Goal: Task Accomplishment & Management: Manage account settings

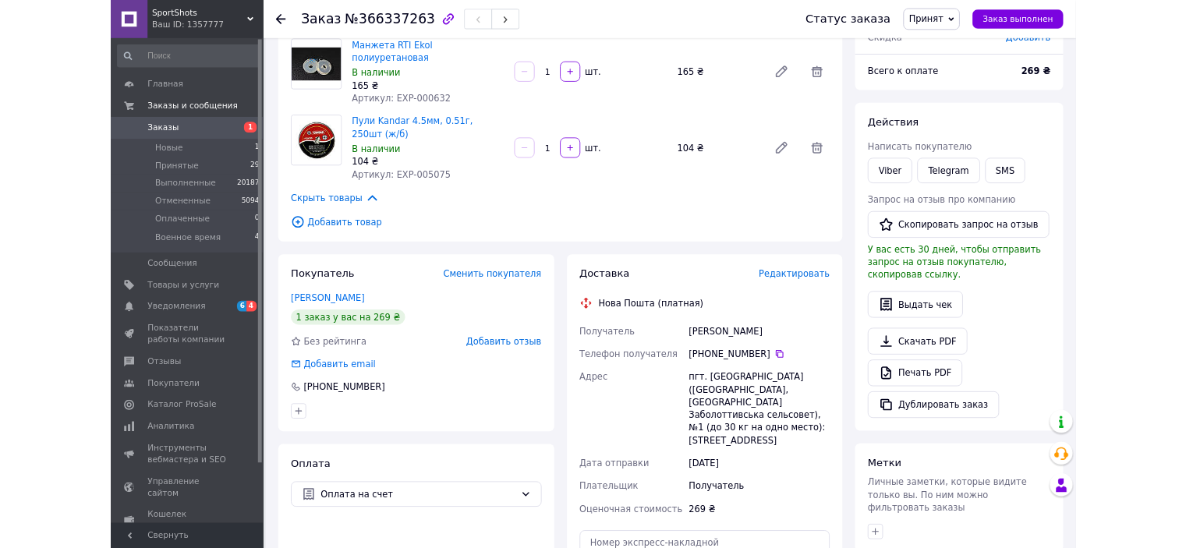
scroll to position [122, 0]
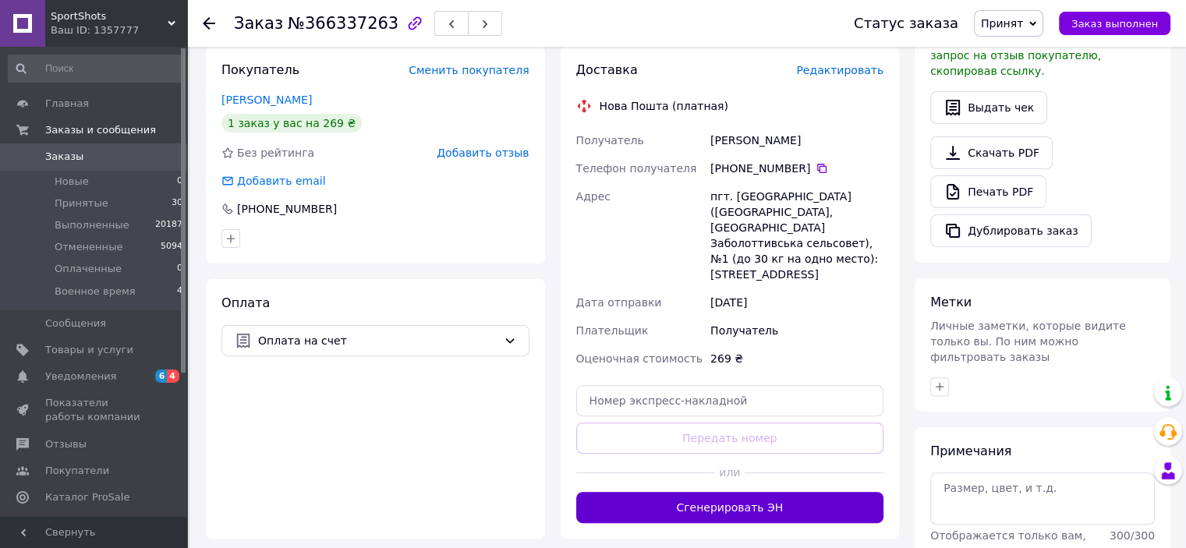
scroll to position [390, 0]
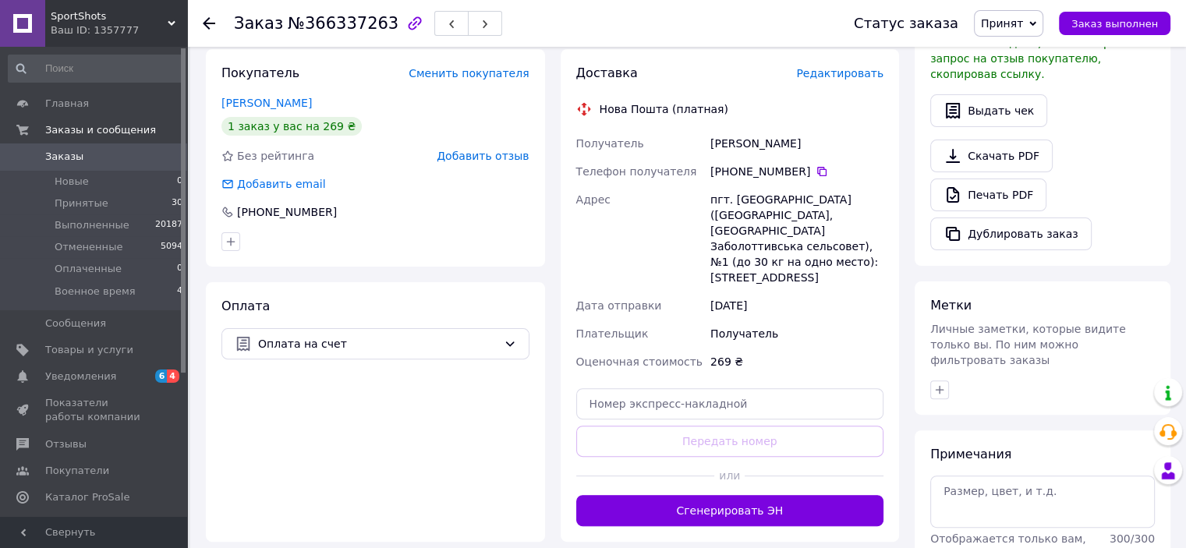
drag, startPoint x: 893, startPoint y: 361, endPoint x: 829, endPoint y: 324, distance: 74.7
click at [829, 324] on div "Доставка Редактировать Нова Пошта (платная) Получатель [PERSON_NAME] Телефон по…" at bounding box center [730, 295] width 339 height 493
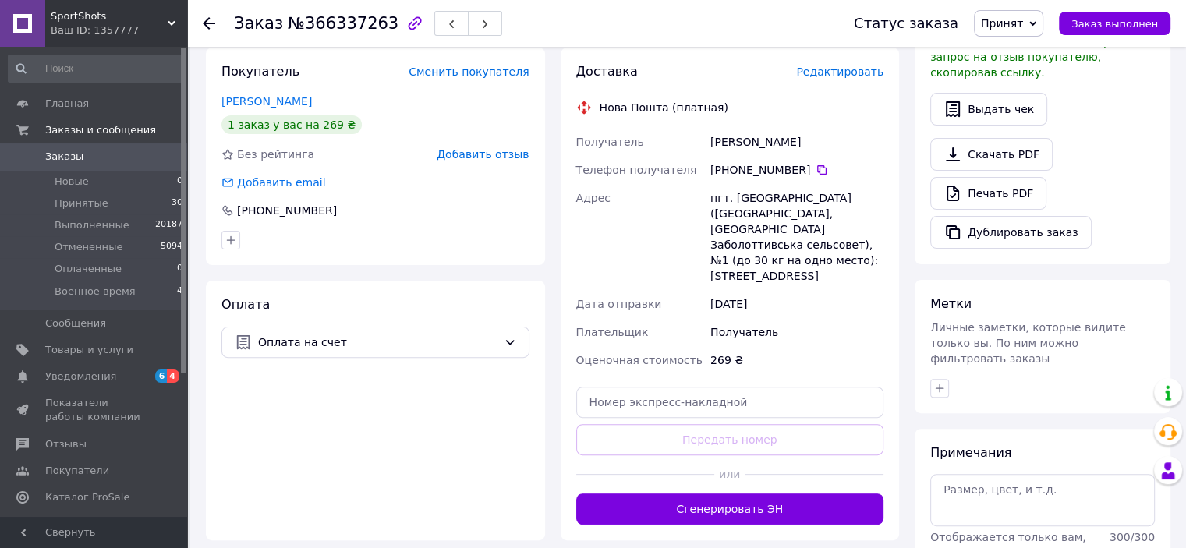
click at [249, 408] on div "Оплата Оплата на счет" at bounding box center [375, 411] width 339 height 260
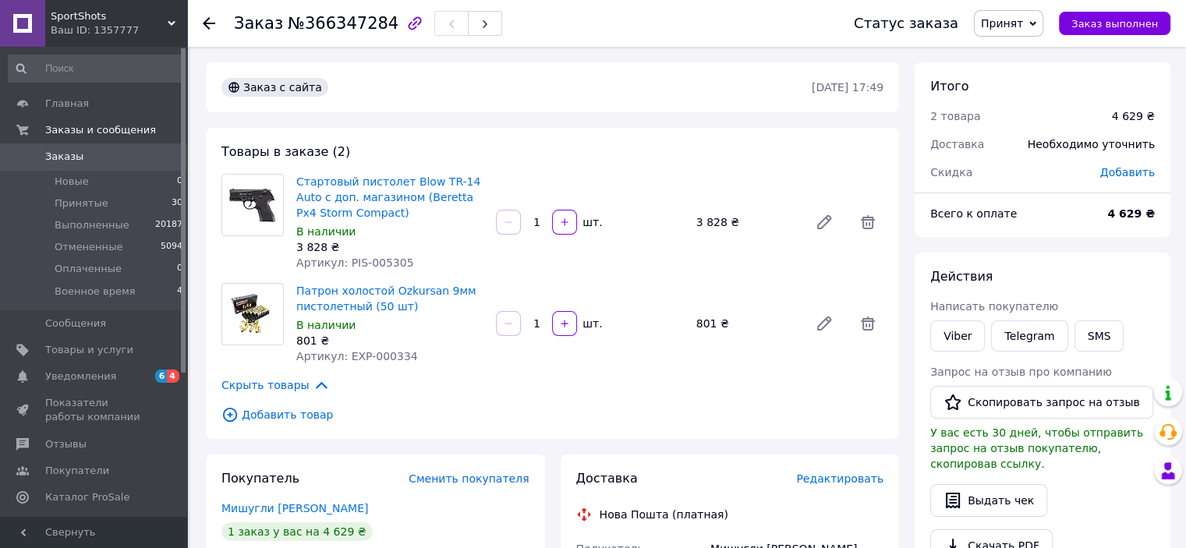
click at [765, 326] on div "801 ₴" at bounding box center [746, 324] width 112 height 22
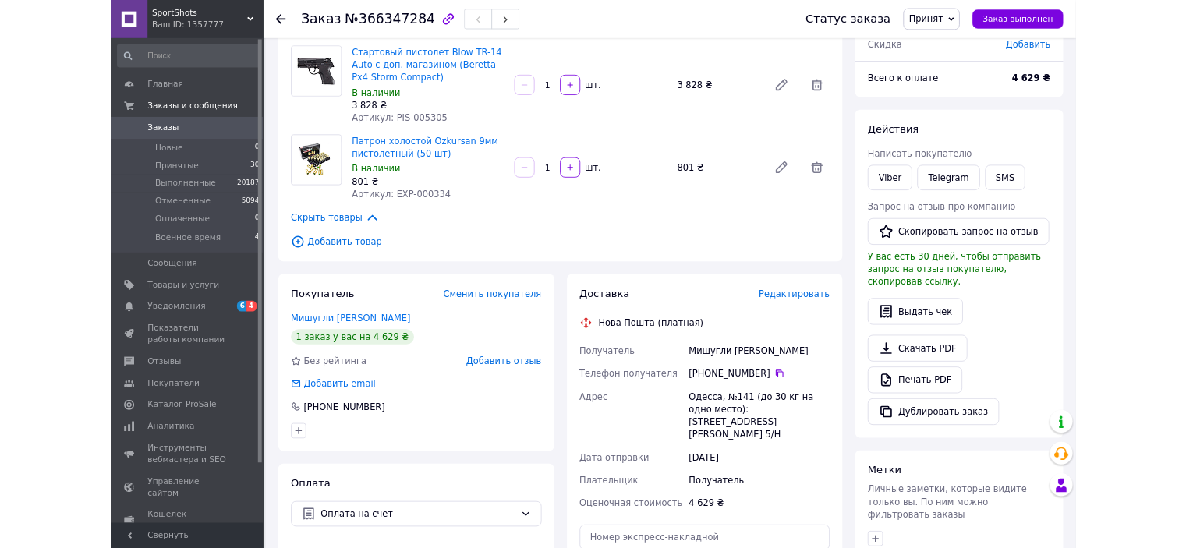
scroll to position [118, 0]
